Goal: Task Accomplishment & Management: Manage account settings

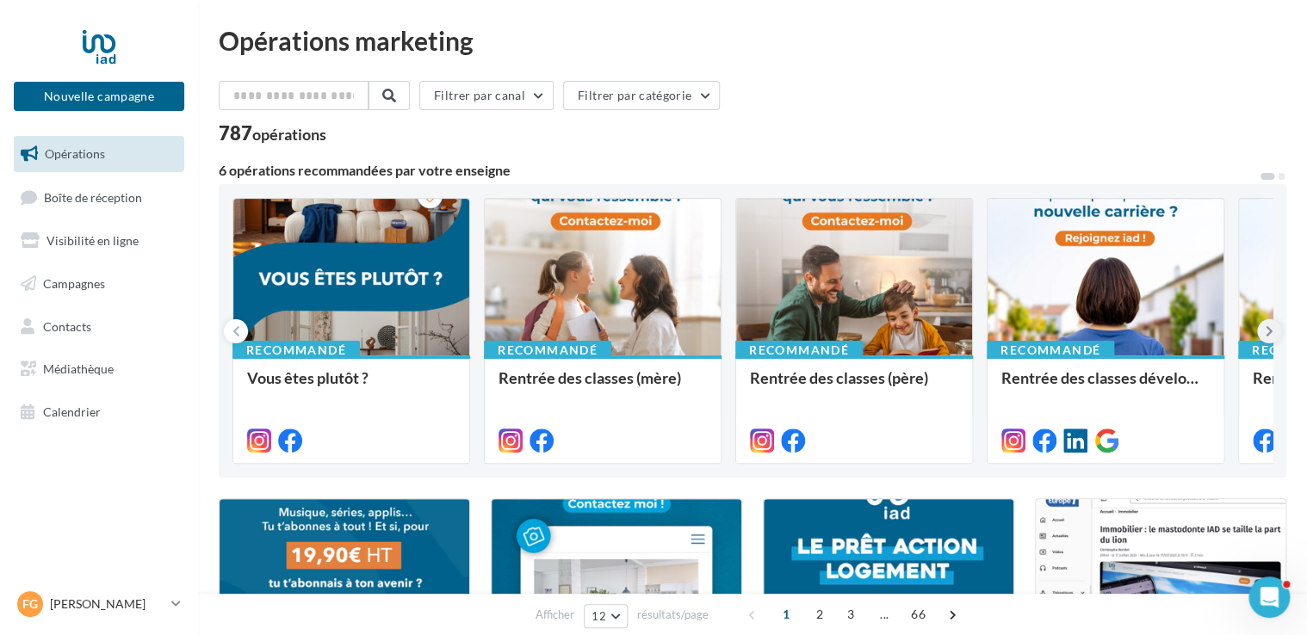
click at [1263, 329] on button at bounding box center [1269, 331] width 24 height 24
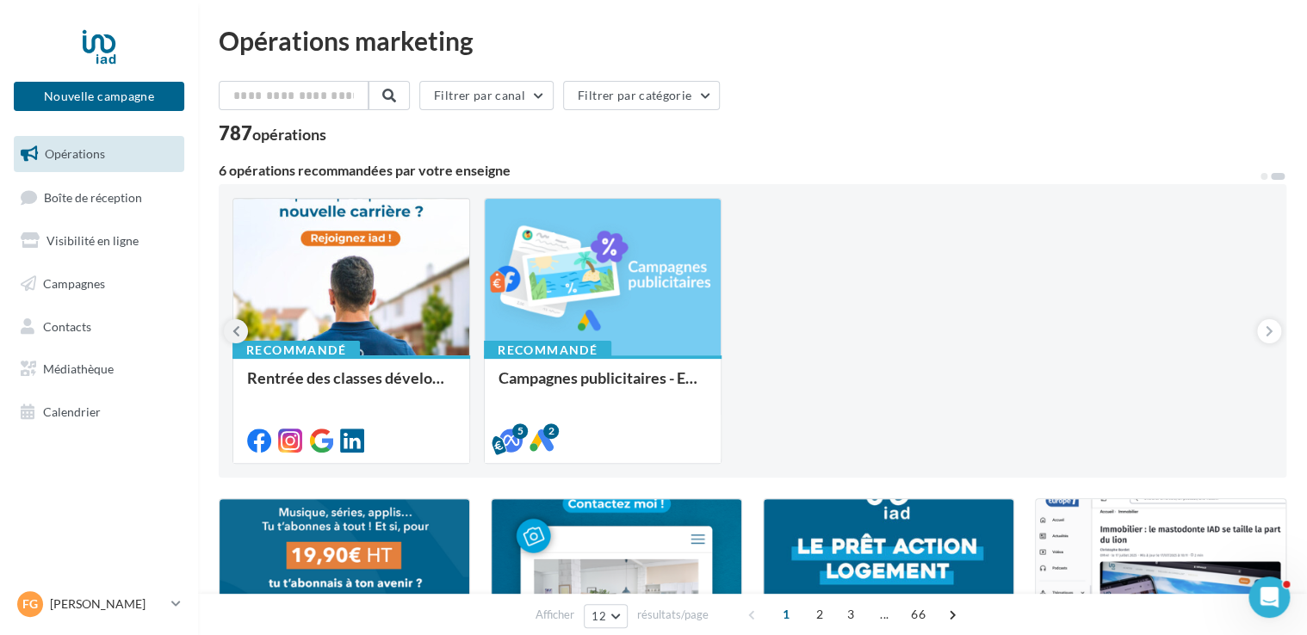
click at [231, 329] on button at bounding box center [236, 331] width 24 height 24
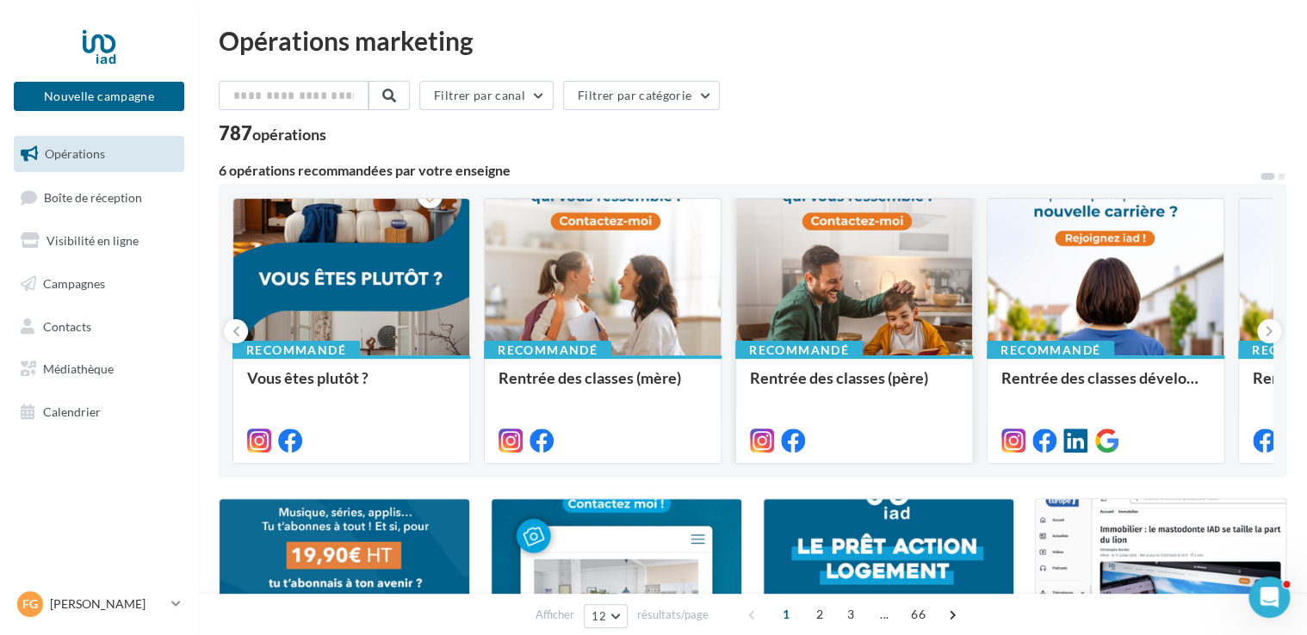
click at [859, 288] on div at bounding box center [854, 278] width 236 height 158
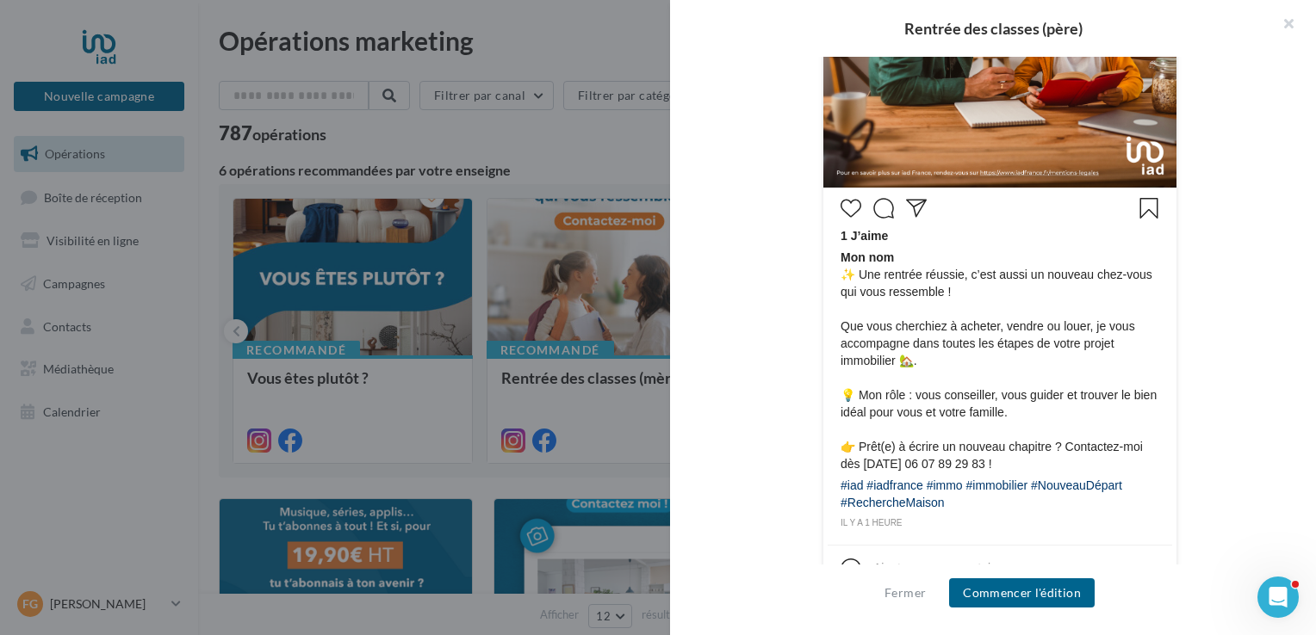
scroll to position [689, 0]
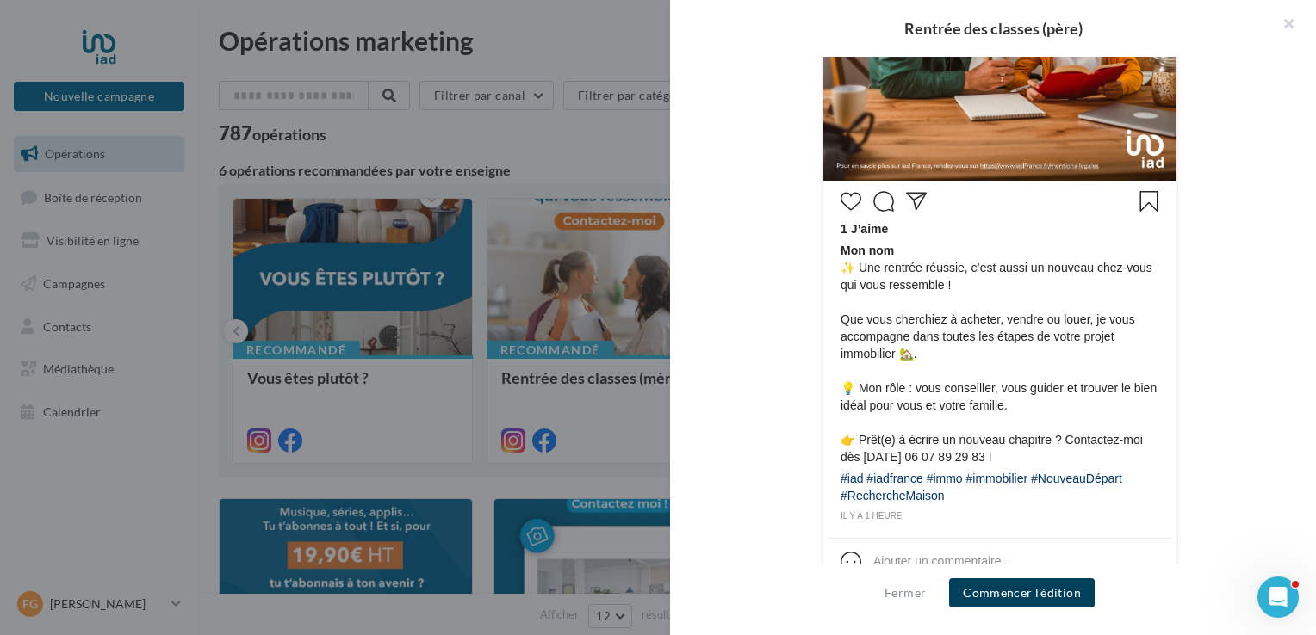
click at [1048, 595] on button "Commencer l'édition" at bounding box center [1022, 593] width 146 height 29
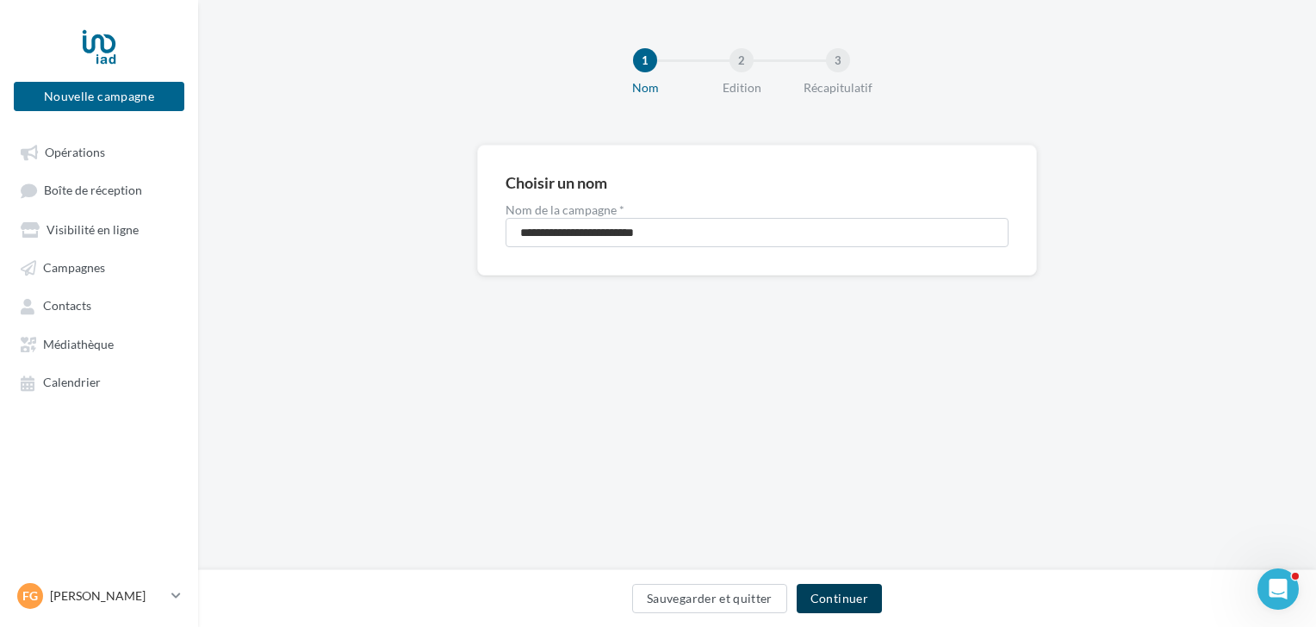
click at [836, 601] on button "Continuer" at bounding box center [838, 598] width 85 height 29
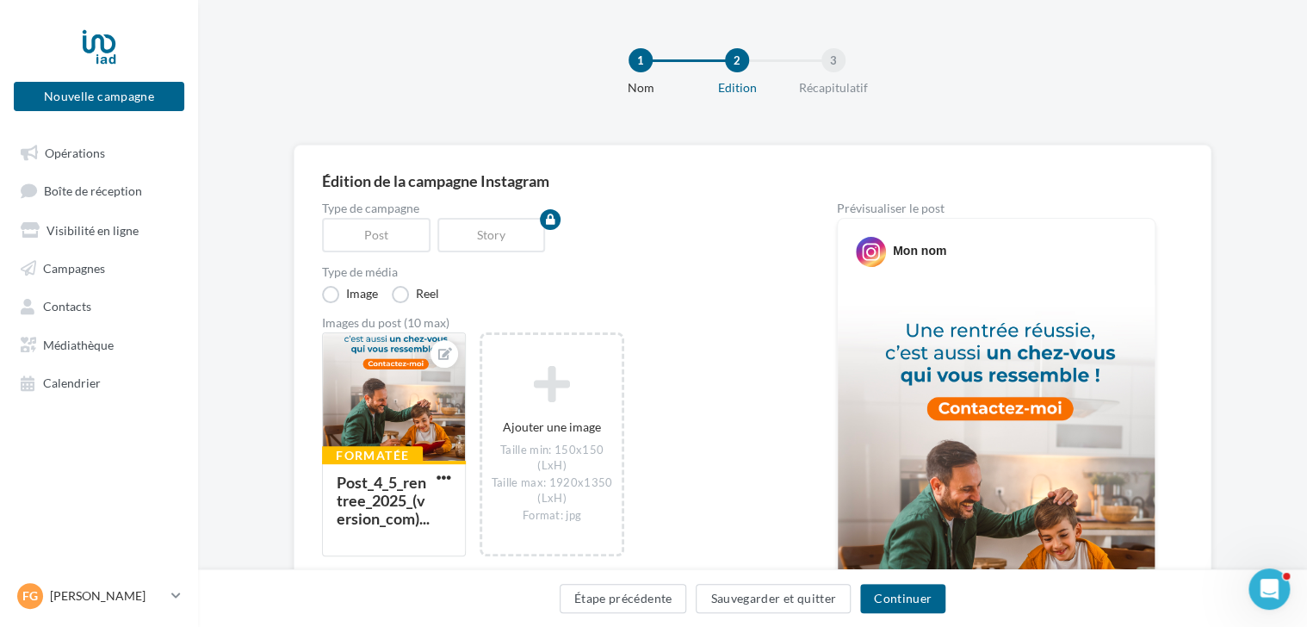
scroll to position [86, 0]
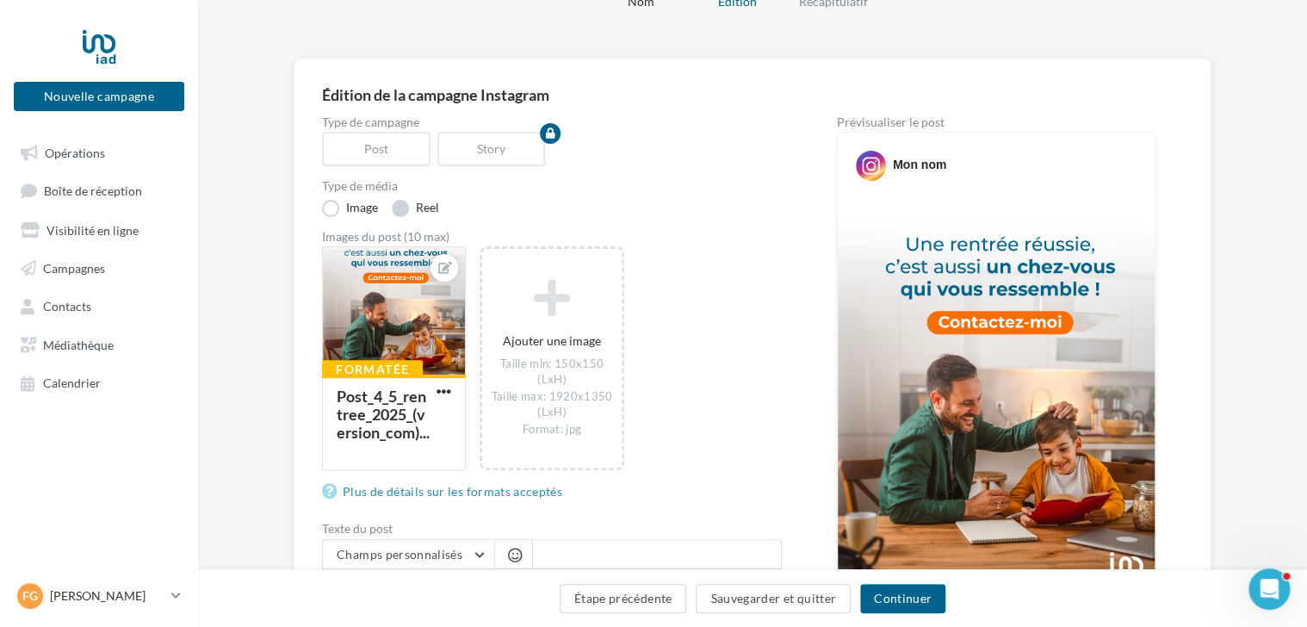
click at [398, 208] on label "Reel" at bounding box center [415, 208] width 47 height 17
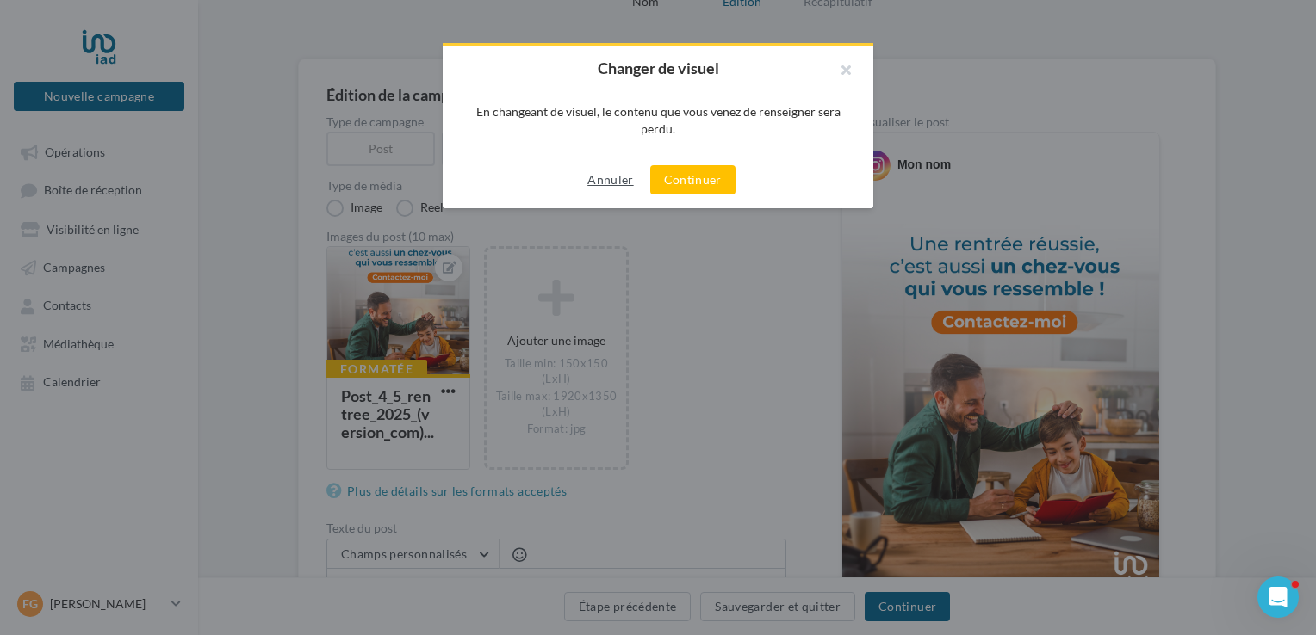
click at [606, 181] on button "Annuler" at bounding box center [609, 180] width 59 height 21
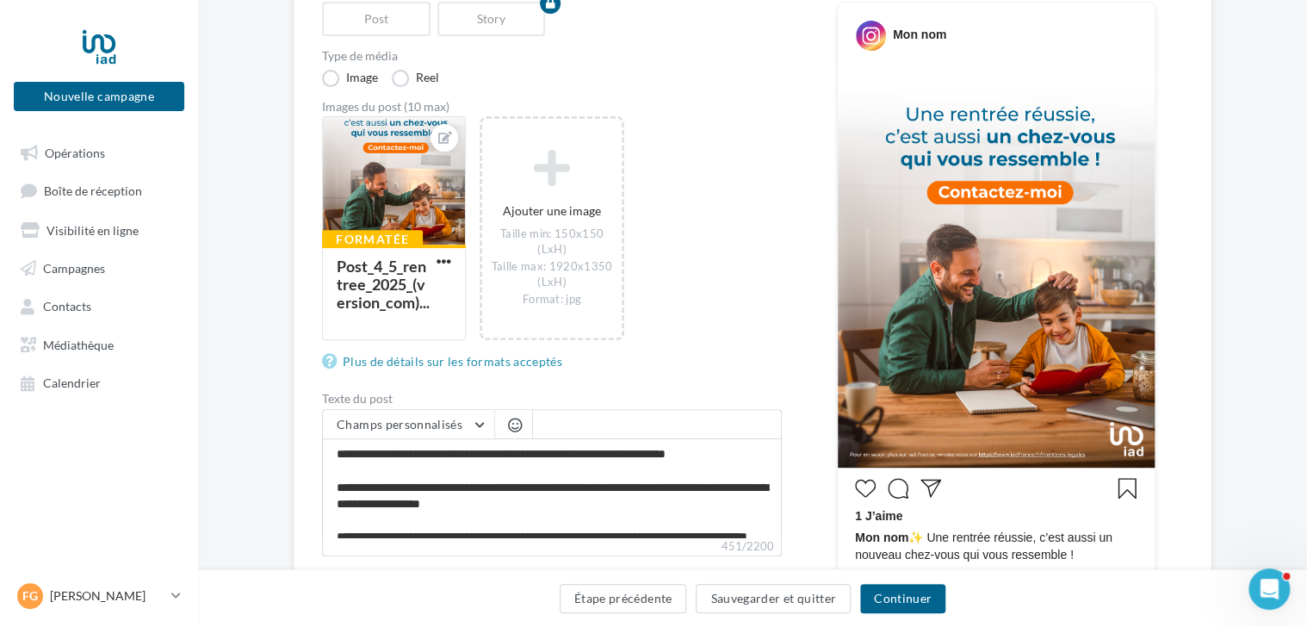
scroll to position [258, 0]
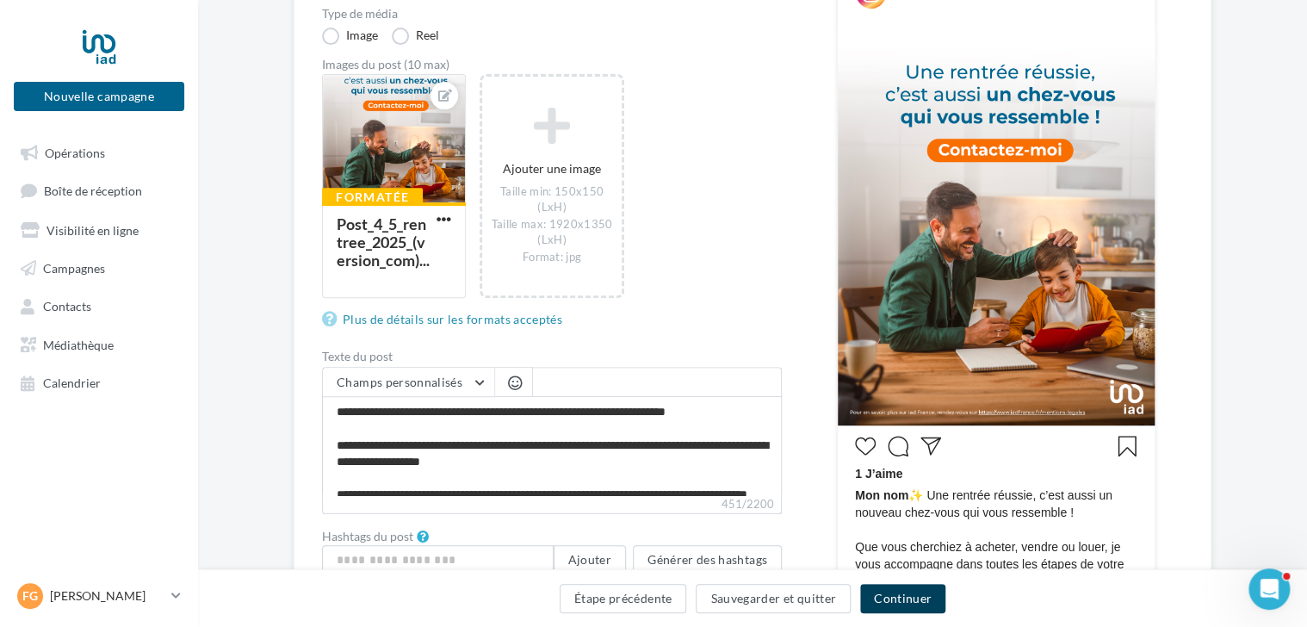
click at [895, 600] on button "Continuer" at bounding box center [902, 598] width 85 height 29
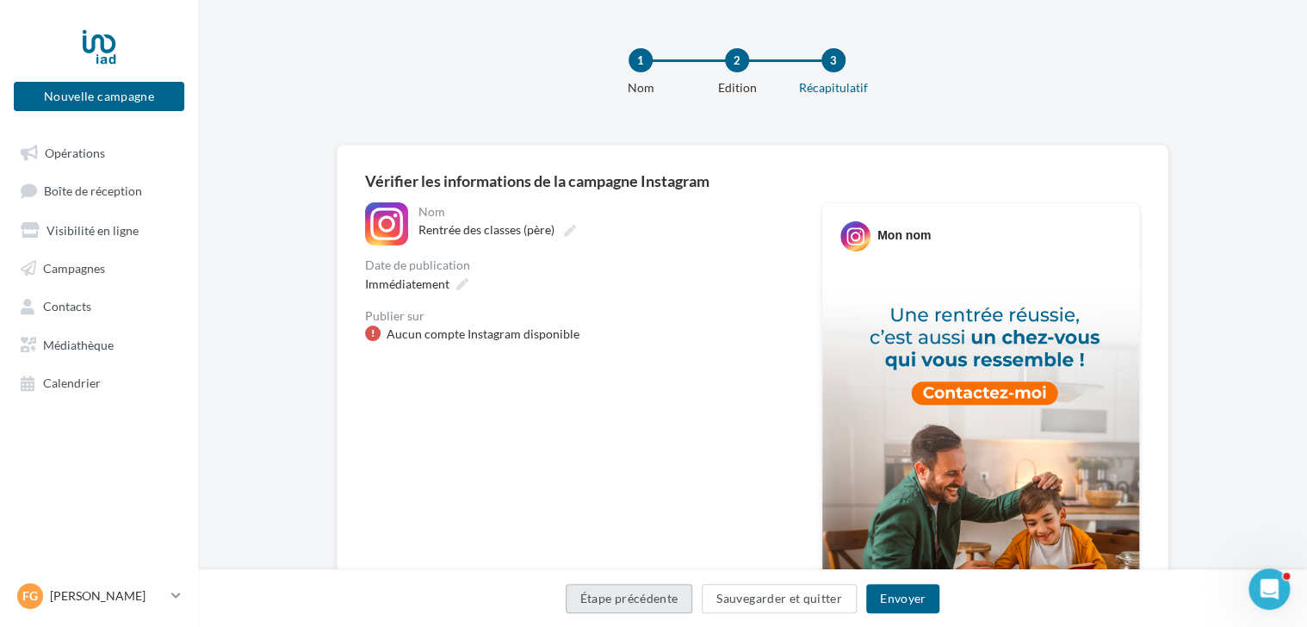
click at [673, 597] on button "Étape précédente" at bounding box center [629, 598] width 127 height 29
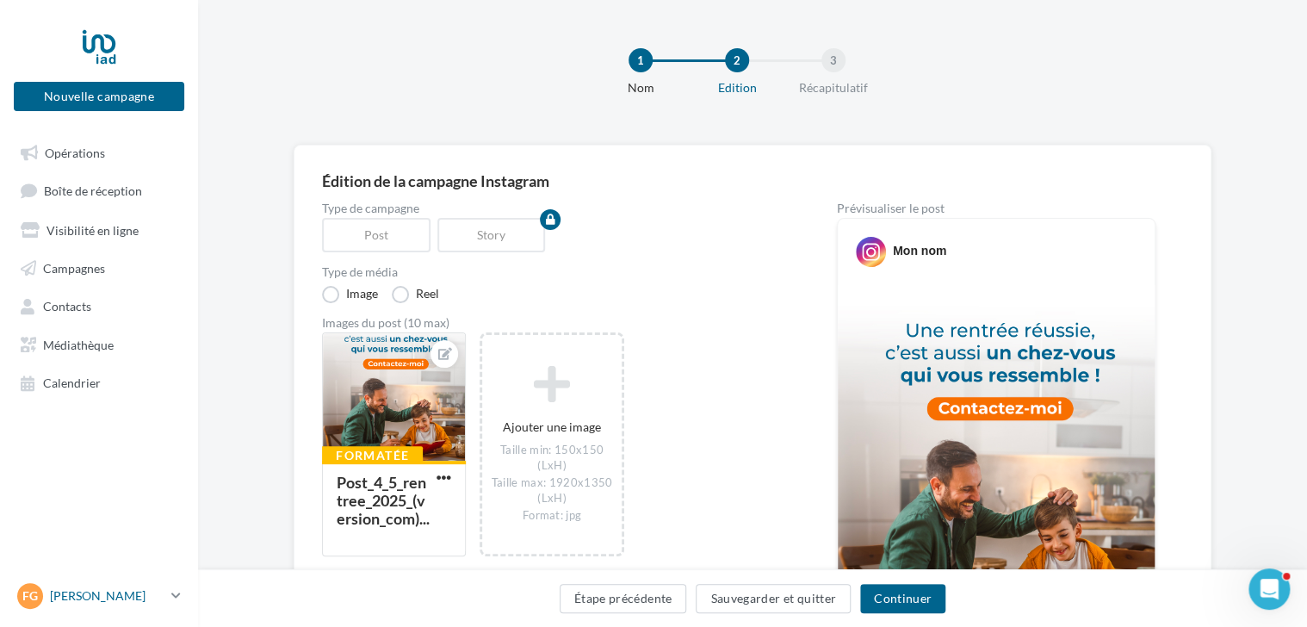
click at [178, 603] on icon at bounding box center [175, 595] width 9 height 15
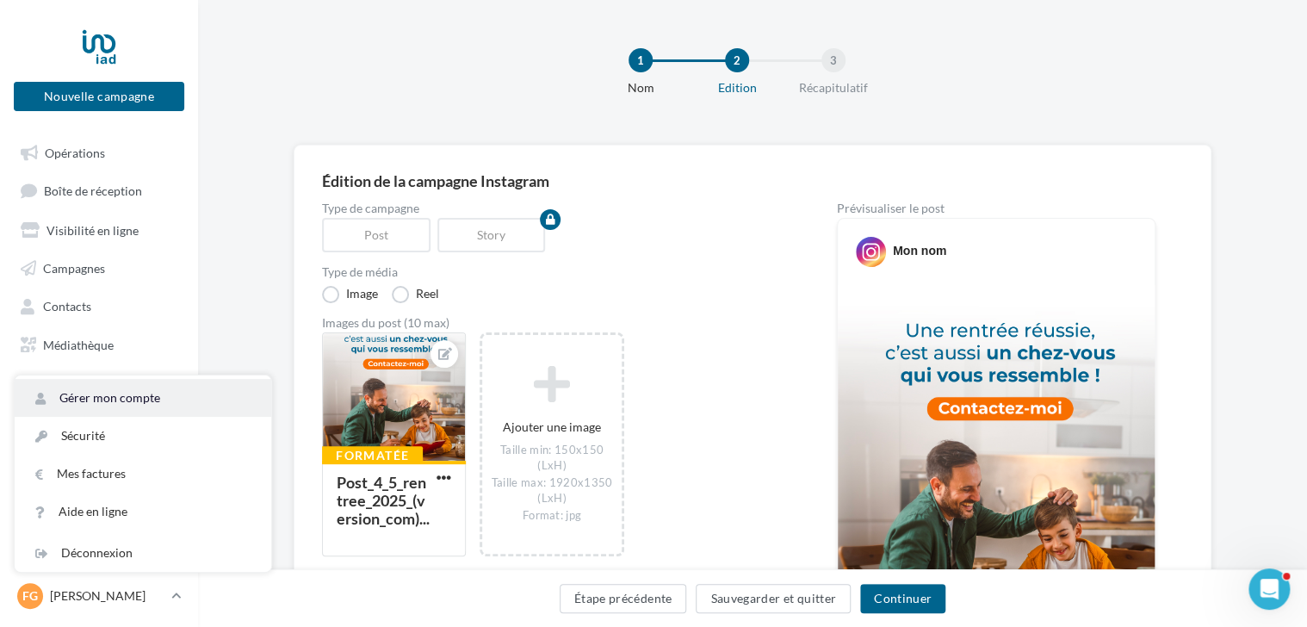
click at [140, 406] on link "Gérer mon compte" at bounding box center [143, 398] width 257 height 38
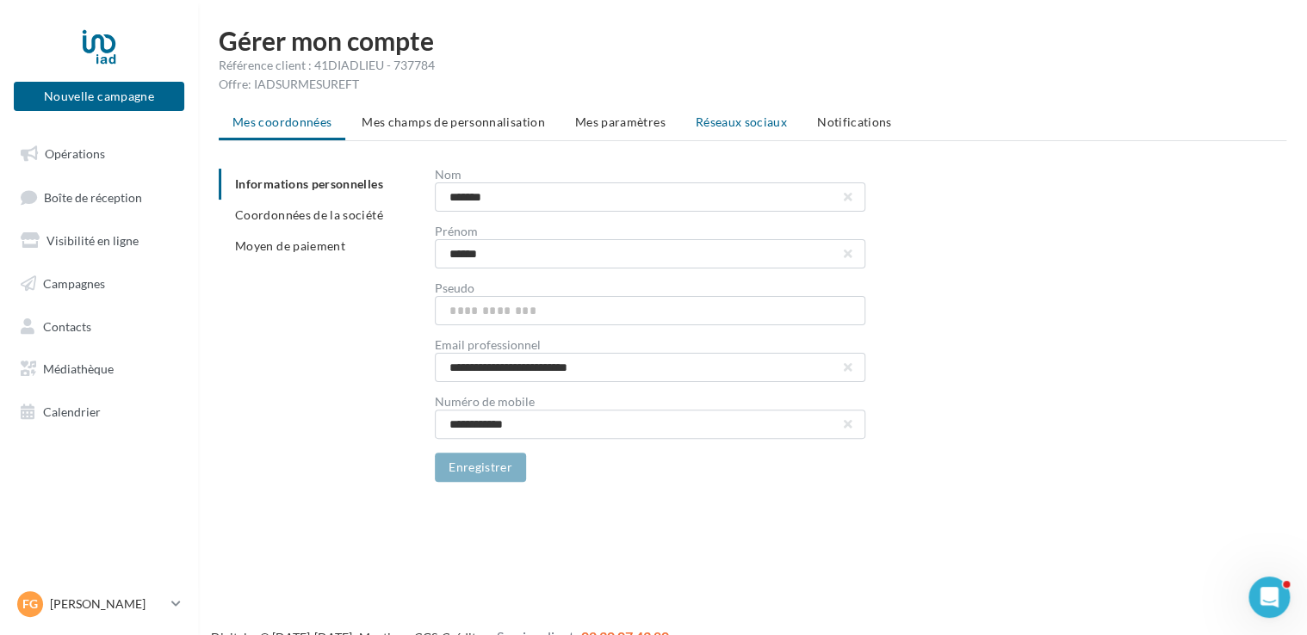
click at [747, 123] on span "Réseaux sociaux" at bounding box center [741, 122] width 91 height 15
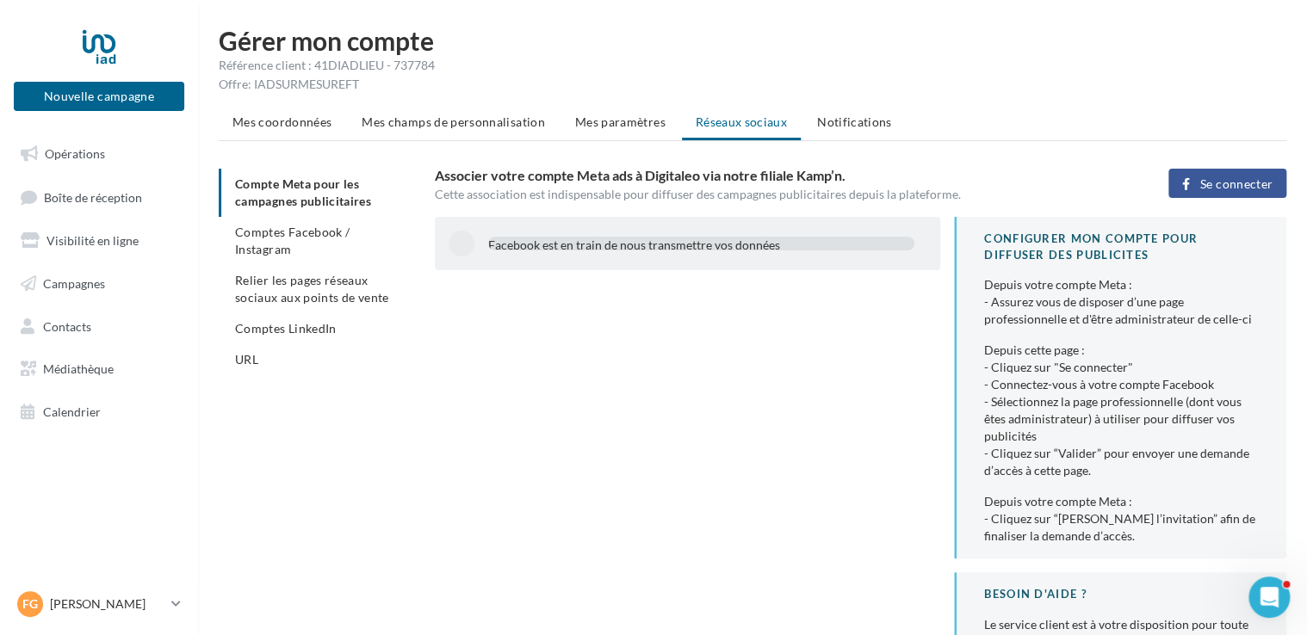
click at [1217, 190] on button "Se connecter" at bounding box center [1227, 183] width 118 height 29
